Goal: Information Seeking & Learning: Learn about a topic

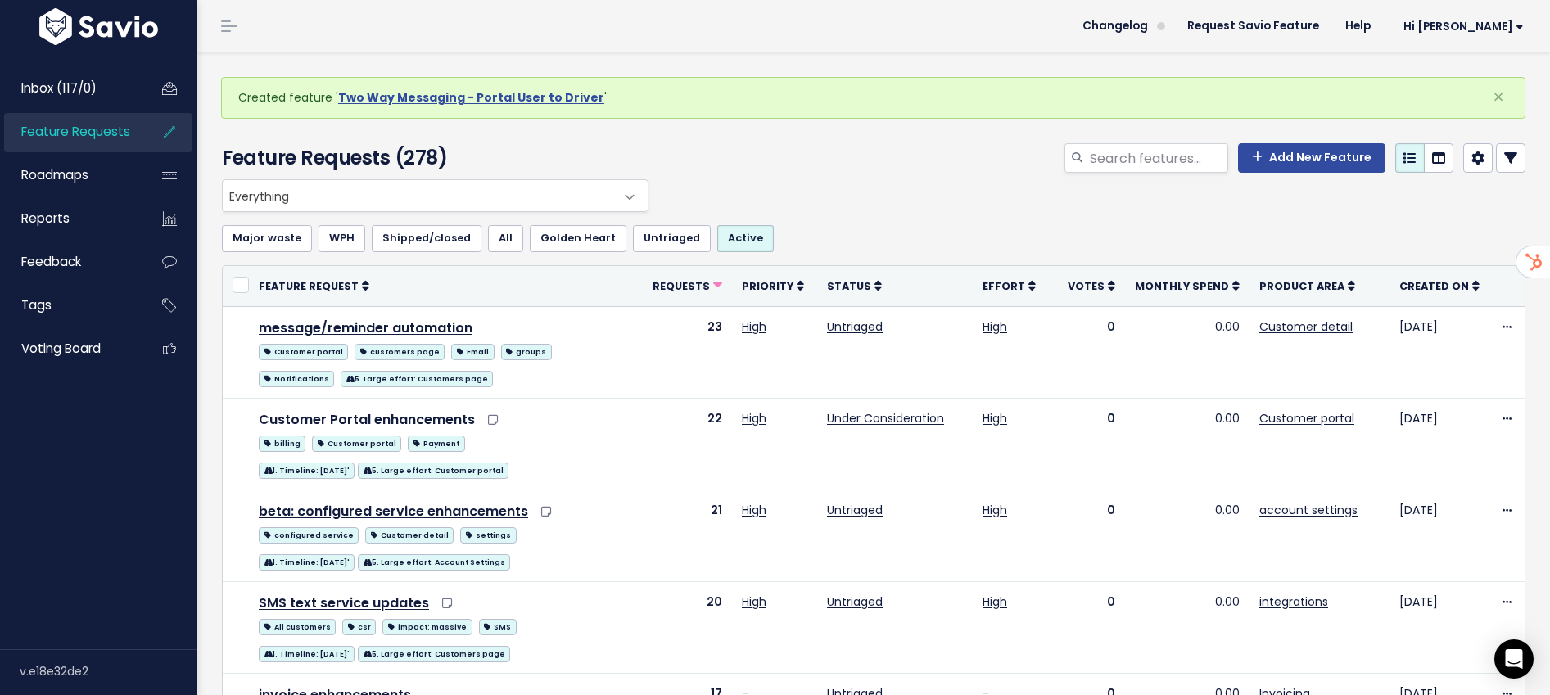
click at [273, 197] on span "Everything" at bounding box center [419, 195] width 392 height 31
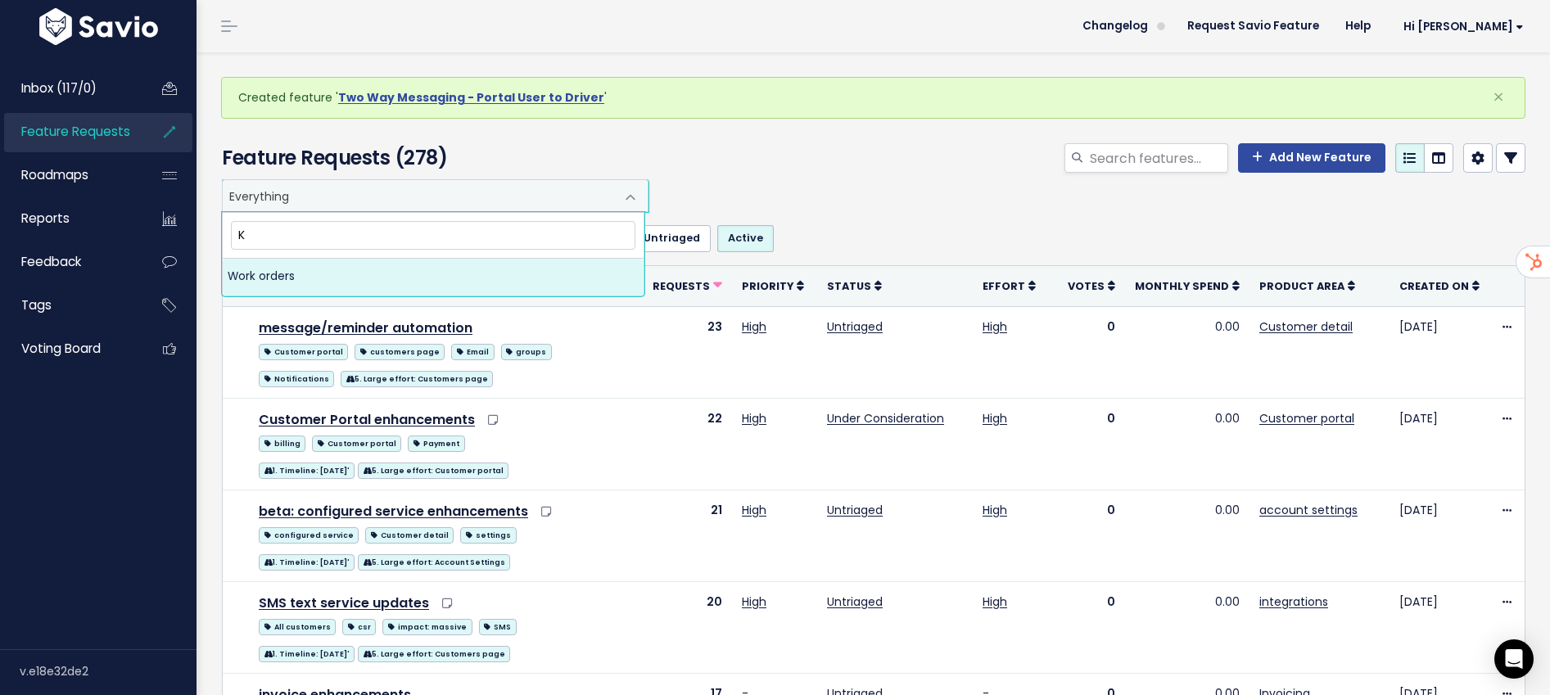
type input "K"
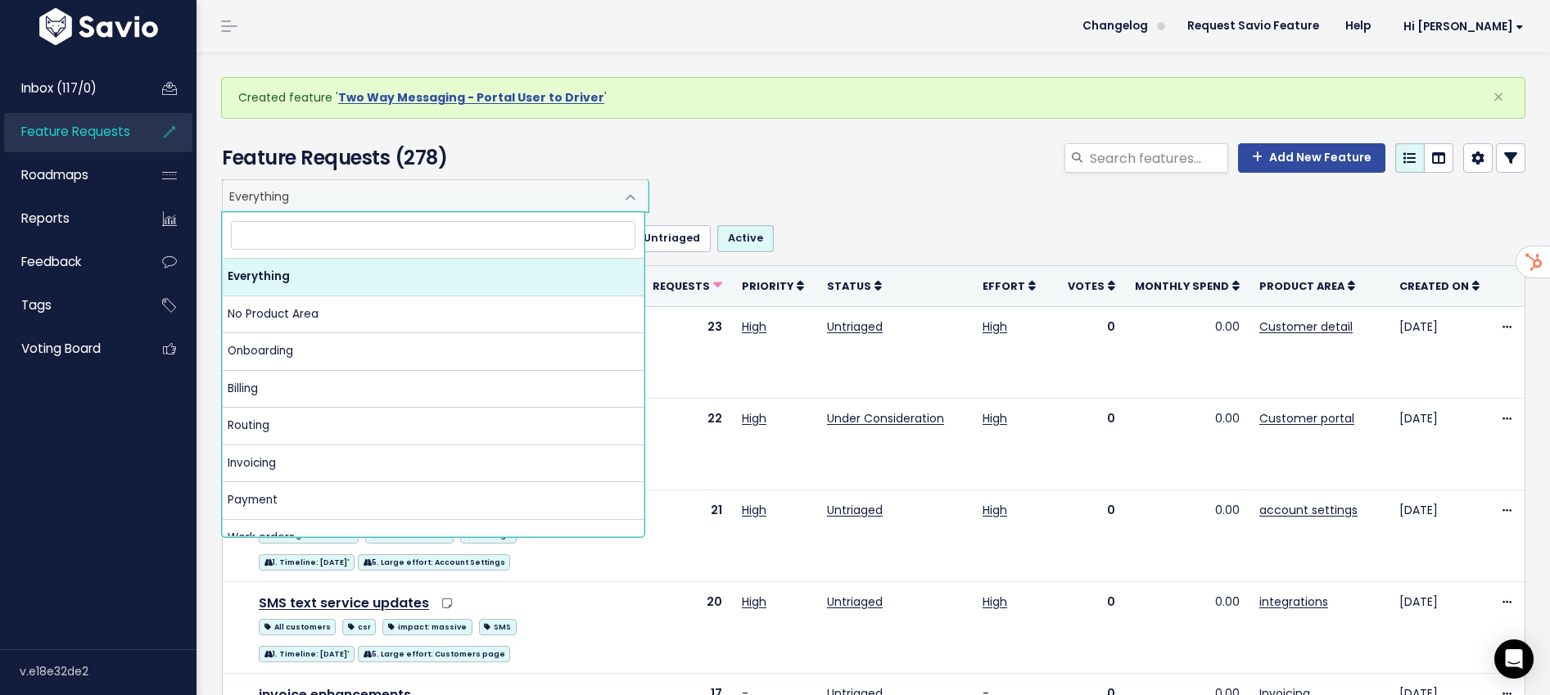
click at [832, 156] on div "Add New Feature" at bounding box center [1095, 161] width 886 height 36
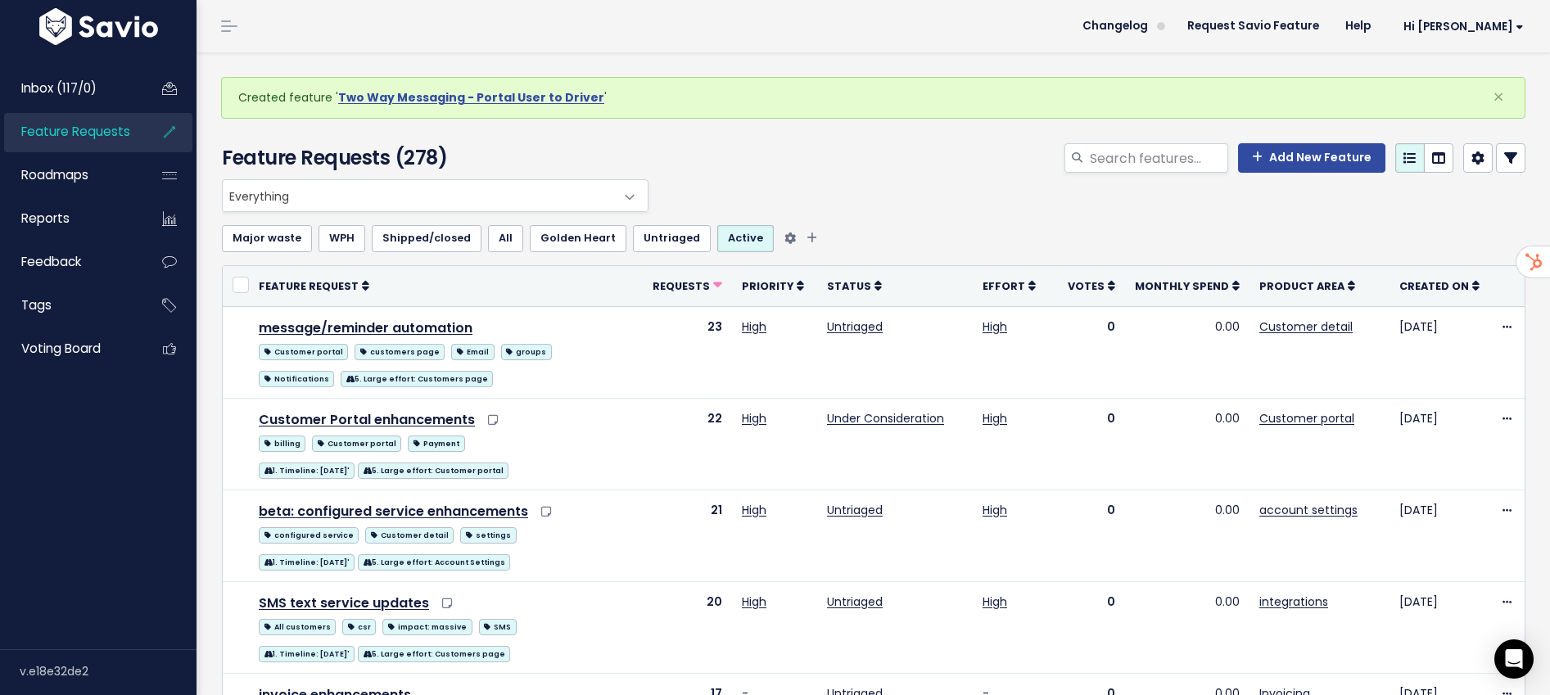
click at [508, 244] on link "All" at bounding box center [505, 238] width 35 height 26
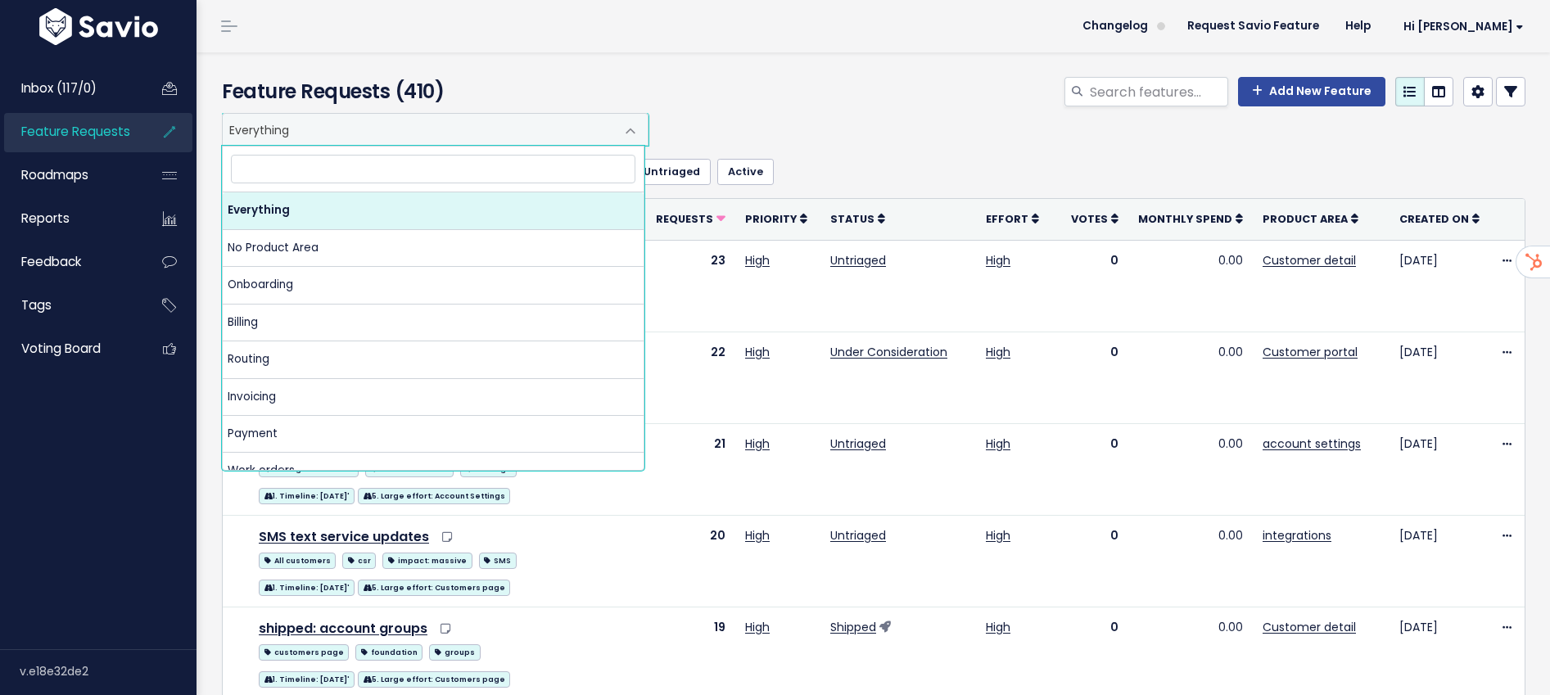
click at [357, 133] on span "Everything" at bounding box center [419, 129] width 392 height 31
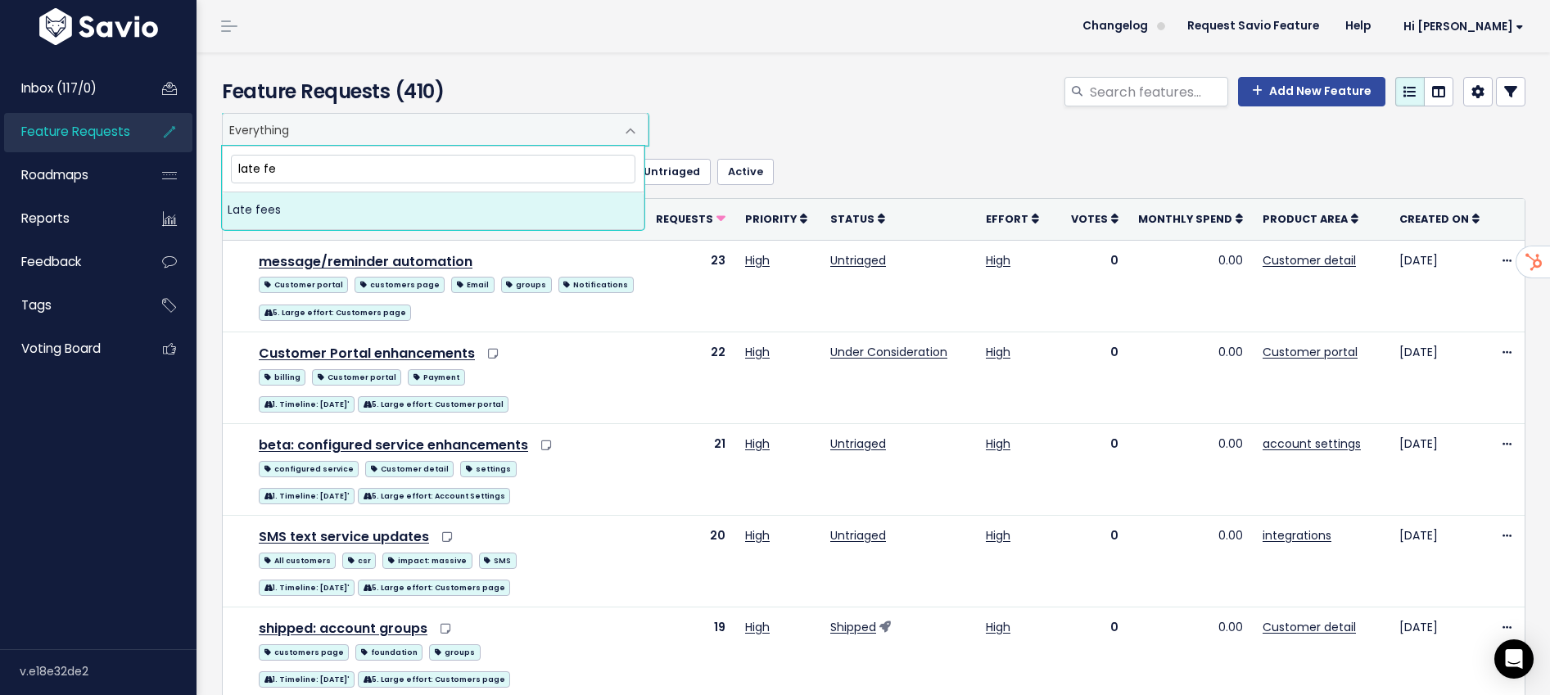
type input "late fe"
select select "MAIN:LATE_FEES"
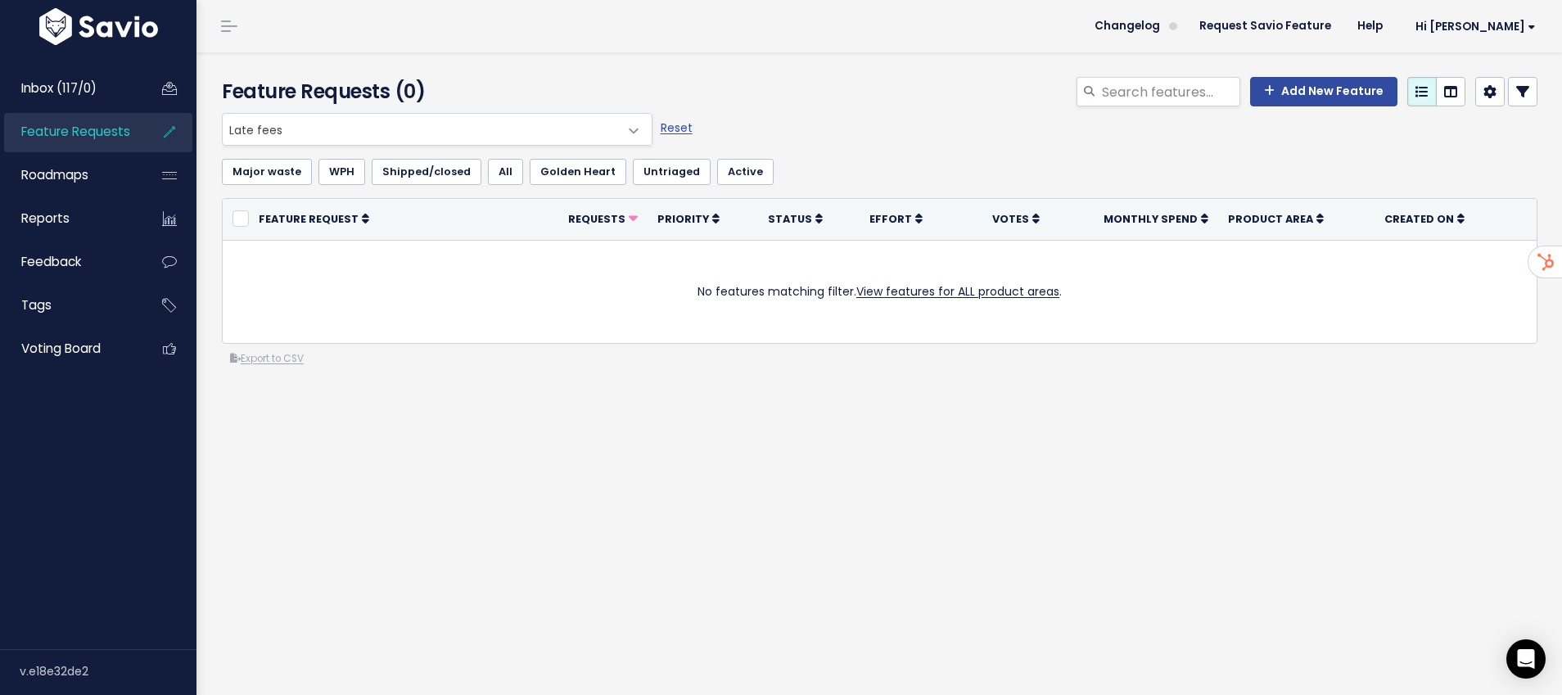
click at [71, 135] on span "Feature Requests" at bounding box center [75, 131] width 109 height 17
click at [676, 129] on link "Reset" at bounding box center [677, 128] width 32 height 16
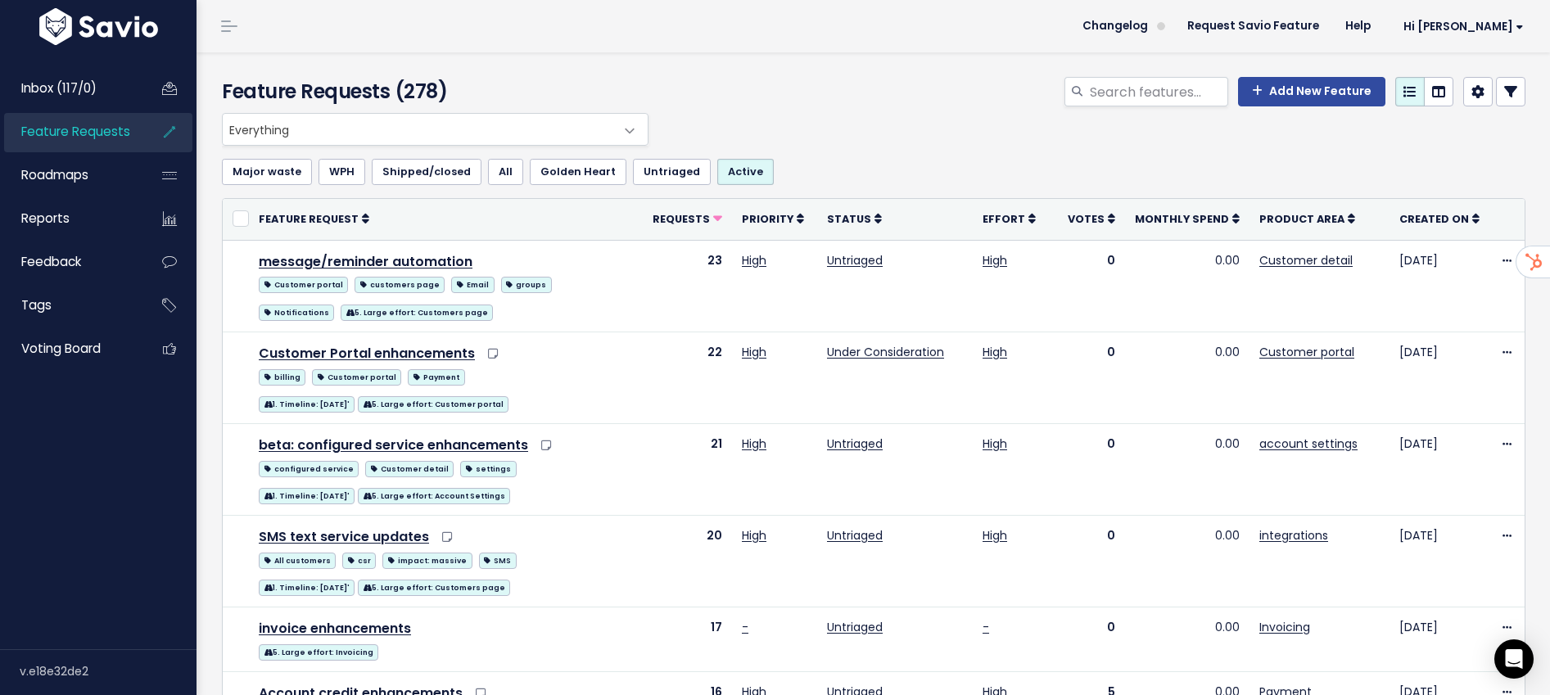
click at [1504, 97] on icon at bounding box center [1510, 91] width 13 height 13
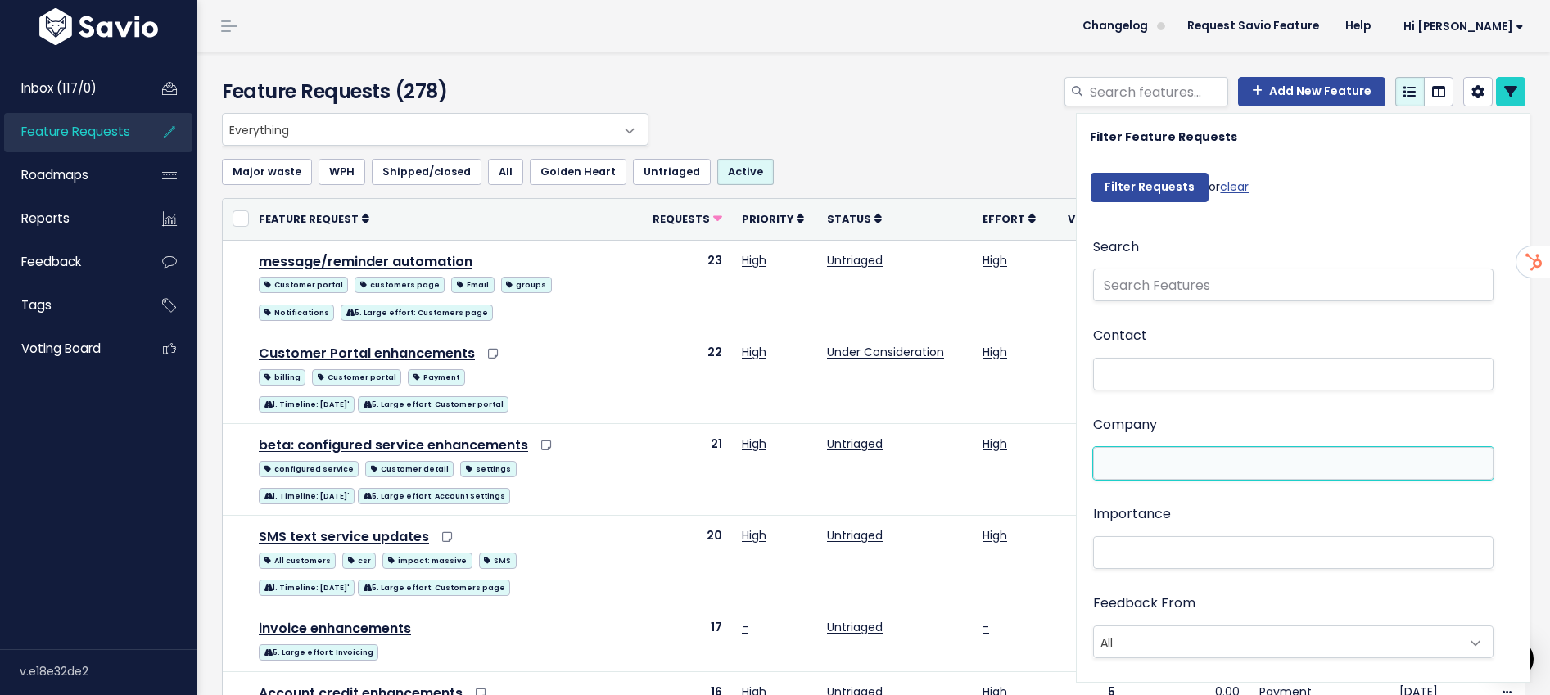
click at [1128, 467] on li at bounding box center [1289, 463] width 383 height 17
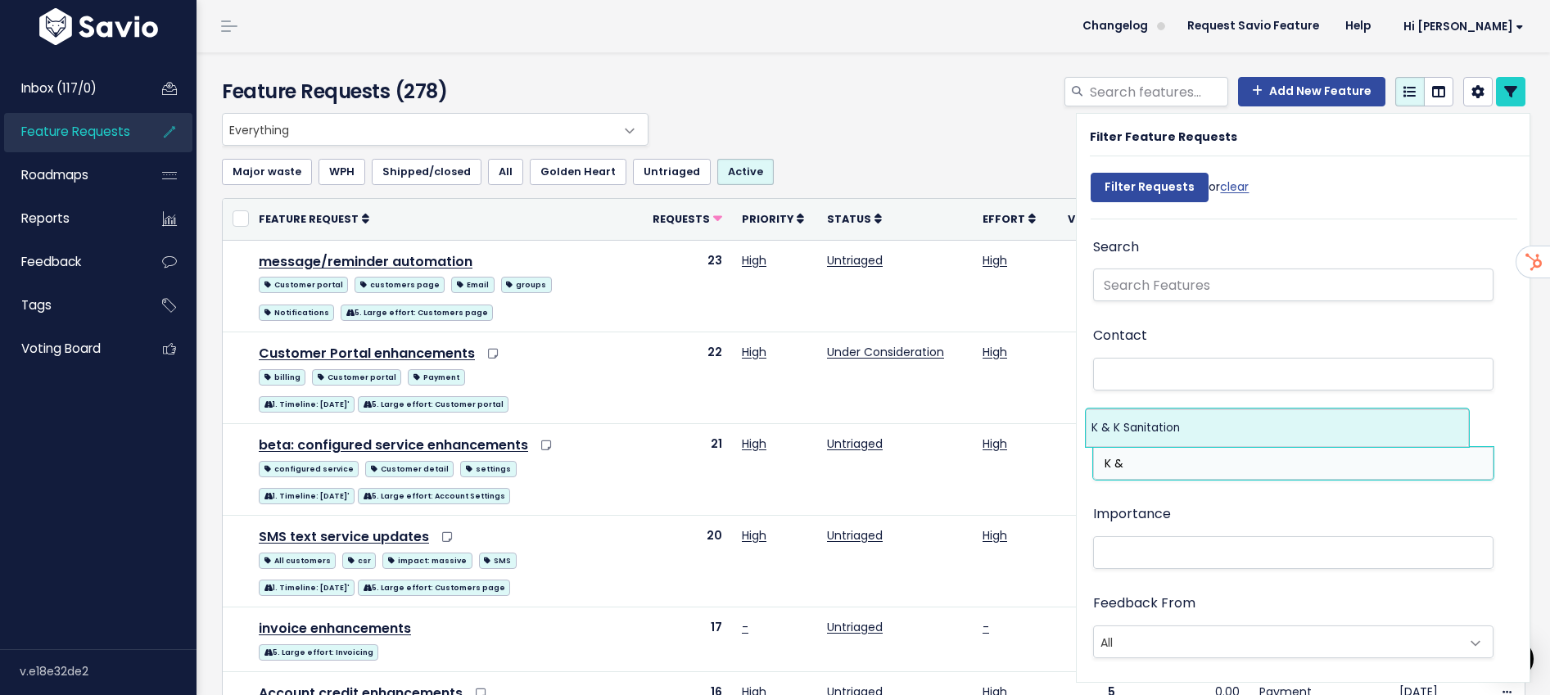
type input "K &"
select select "14128298"
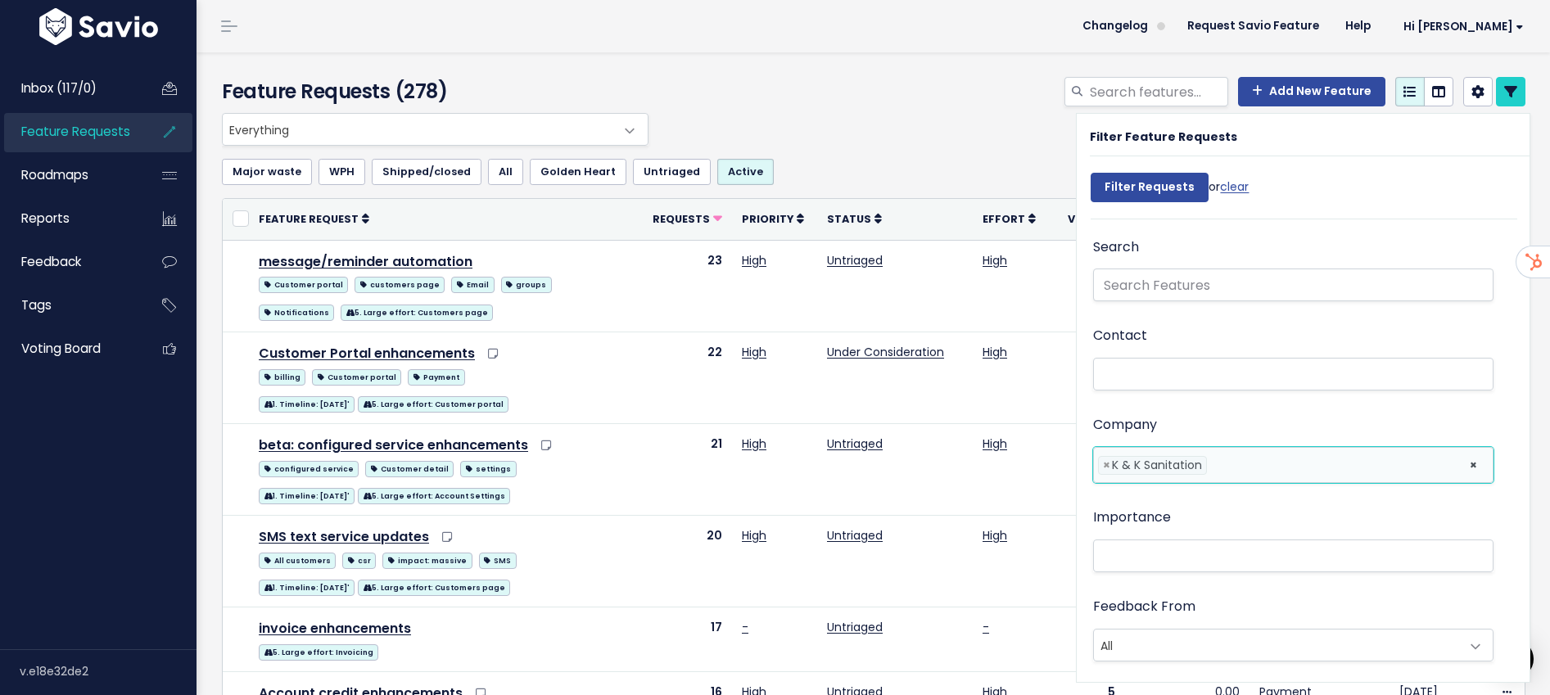
click at [1510, 70] on div "Feature Requests (278) Add New Feature" at bounding box center [870, 82] width 1348 height 61
click at [814, 83] on div "Add New Feature" at bounding box center [1095, 95] width 886 height 36
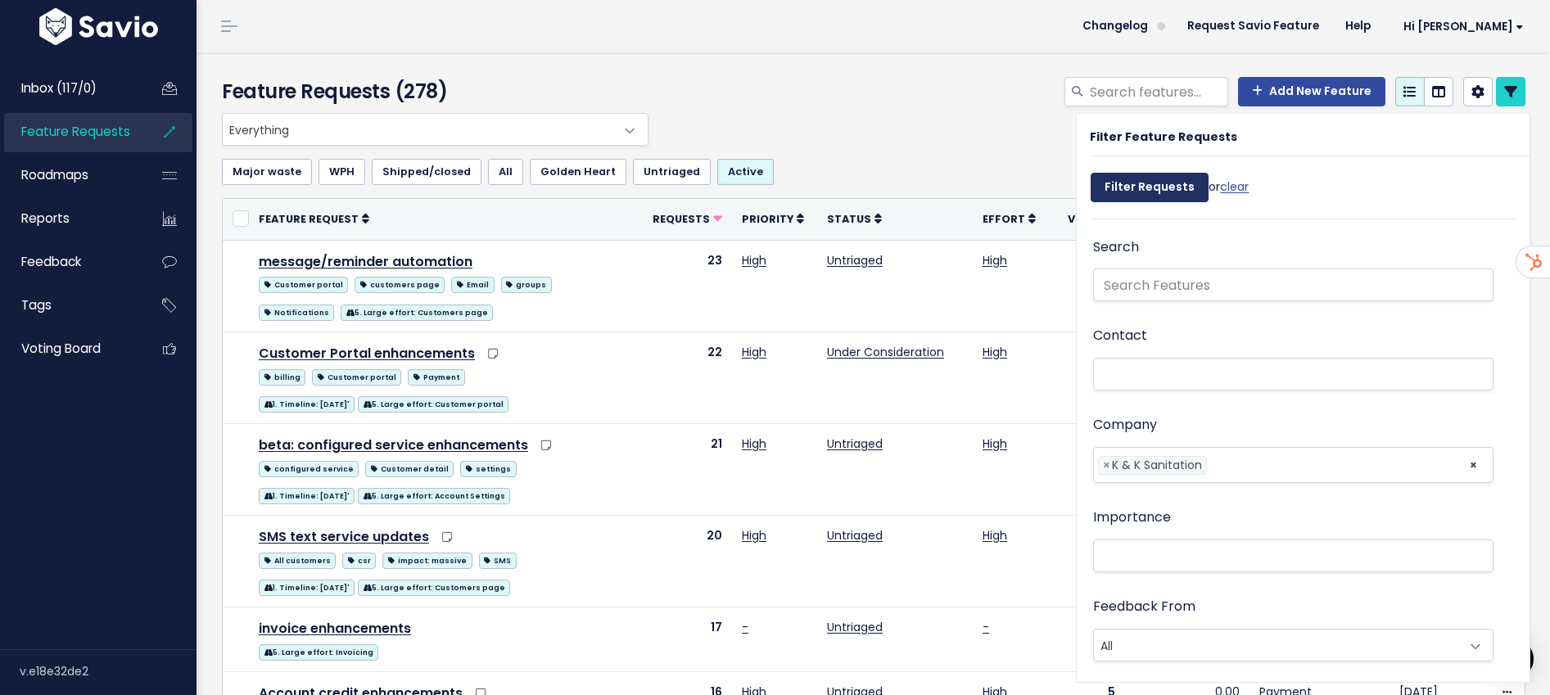
click at [1144, 186] on input "Filter Requests" at bounding box center [1149, 187] width 118 height 29
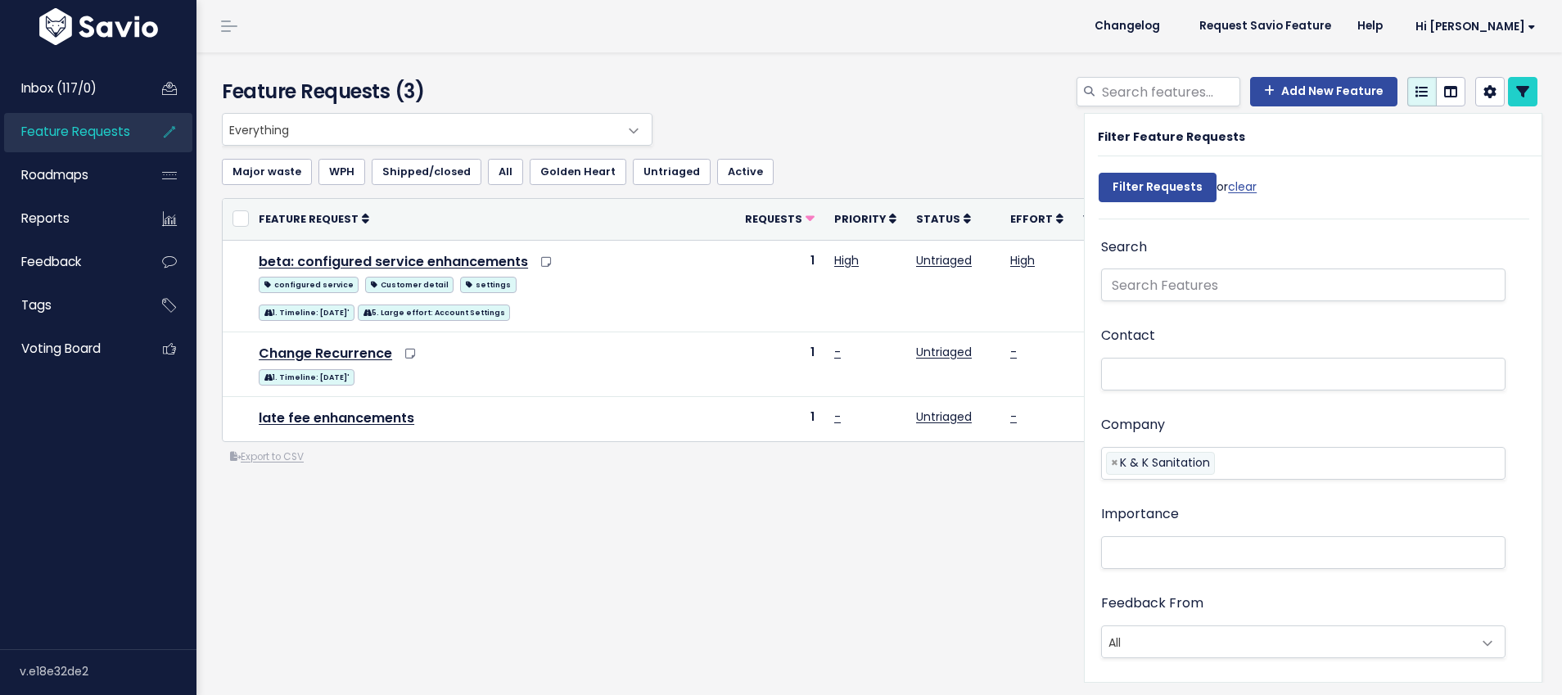
select select
drag, startPoint x: 648, startPoint y: 588, endPoint x: 594, endPoint y: 564, distance: 58.3
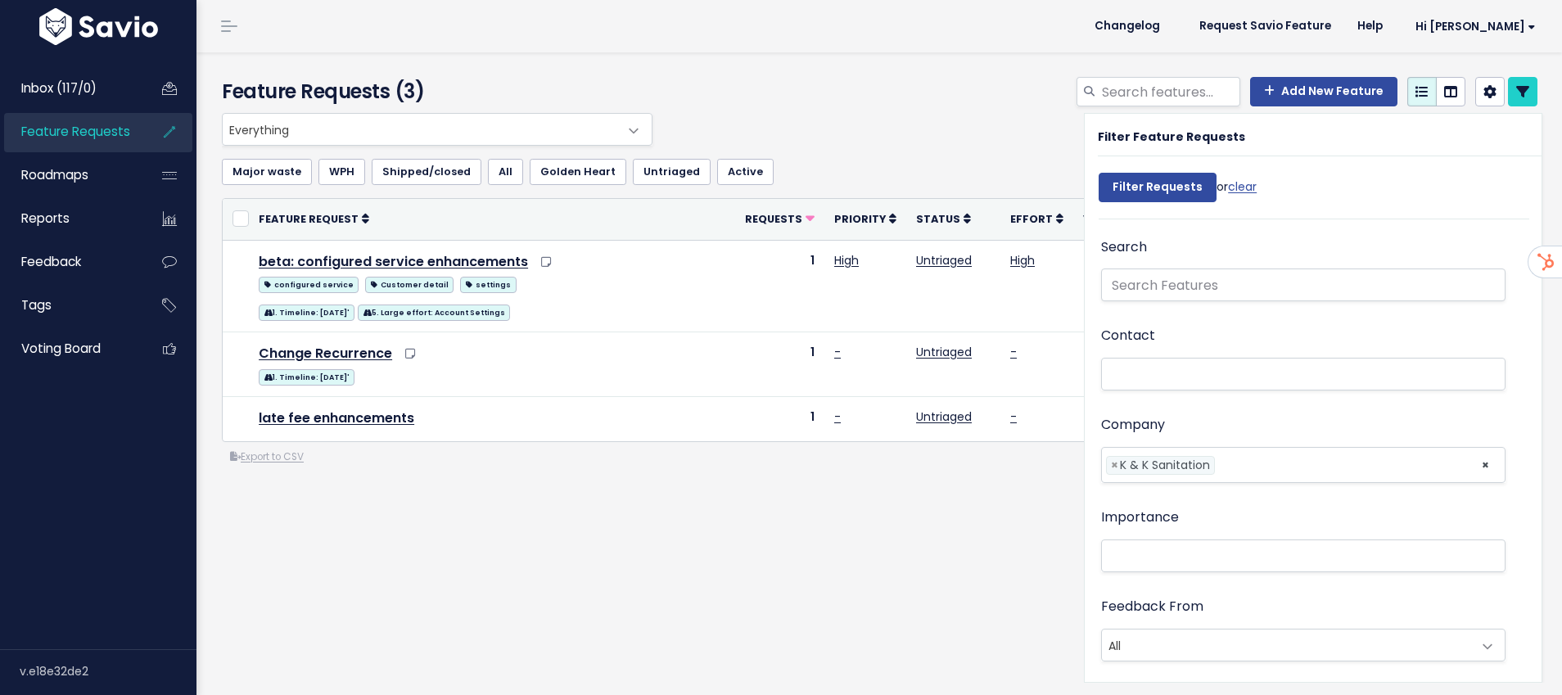
click at [647, 587] on div "Everything No Product Area Onboarding Billing Routing Invoicing Payment Work or…" at bounding box center [880, 355] width 1340 height 484
click at [814, 582] on div "Everything No Product Area Onboarding Billing Routing Invoicing Payment Work or…" at bounding box center [880, 355] width 1340 height 484
click at [1516, 94] on icon at bounding box center [1522, 91] width 13 height 13
